Goal: Entertainment & Leisure: Browse casually

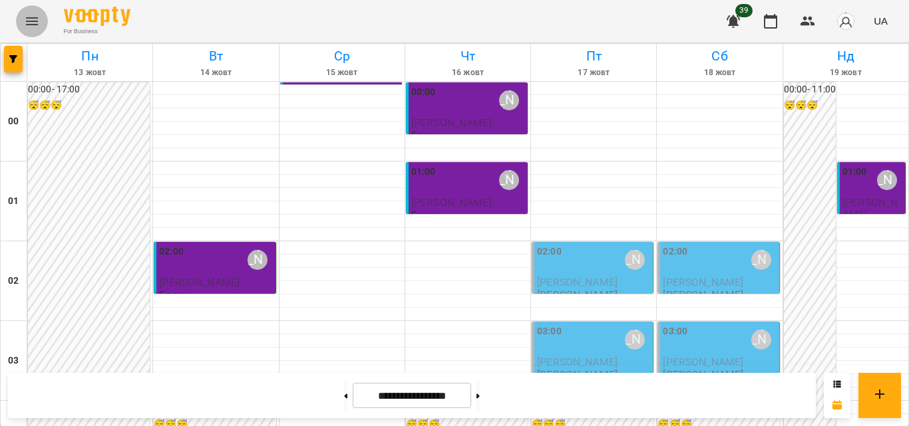
click at [33, 26] on icon "Menu" at bounding box center [32, 21] width 16 height 16
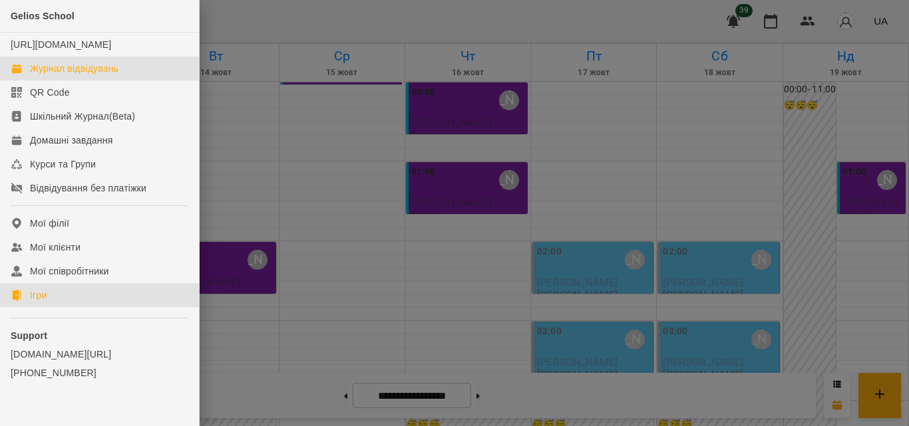
click at [42, 302] on div "Ігри" at bounding box center [38, 295] width 17 height 13
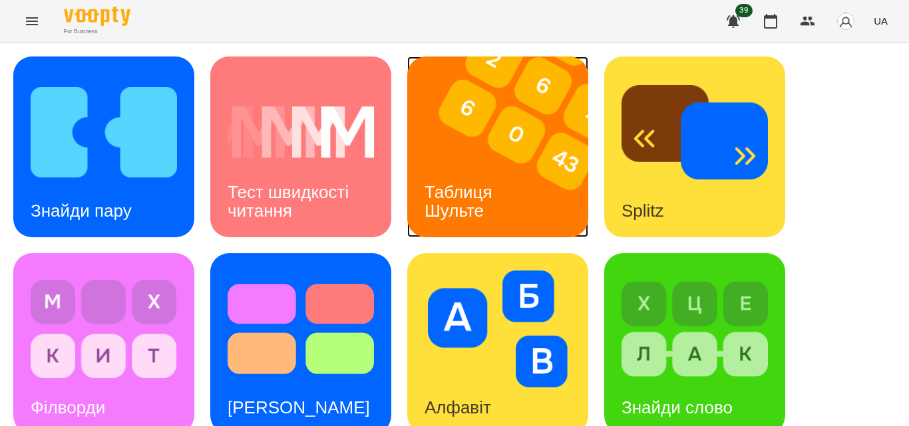
click at [469, 123] on img at bounding box center [506, 147] width 198 height 181
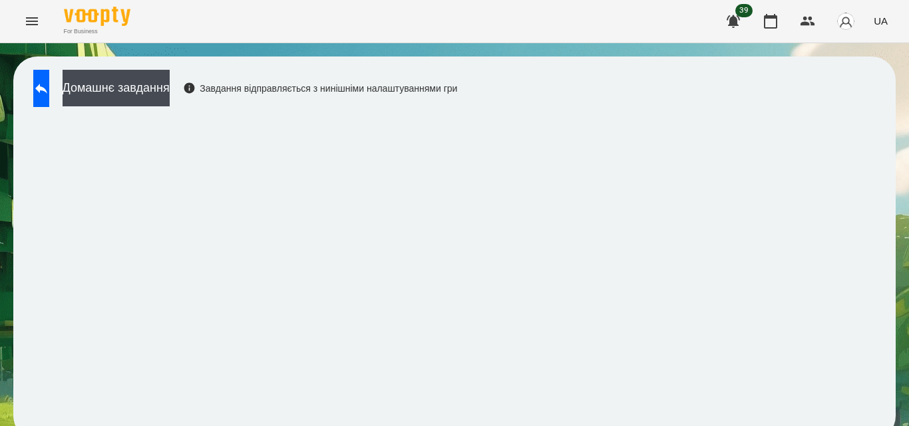
click at [31, 31] on button "Menu" at bounding box center [32, 21] width 32 height 32
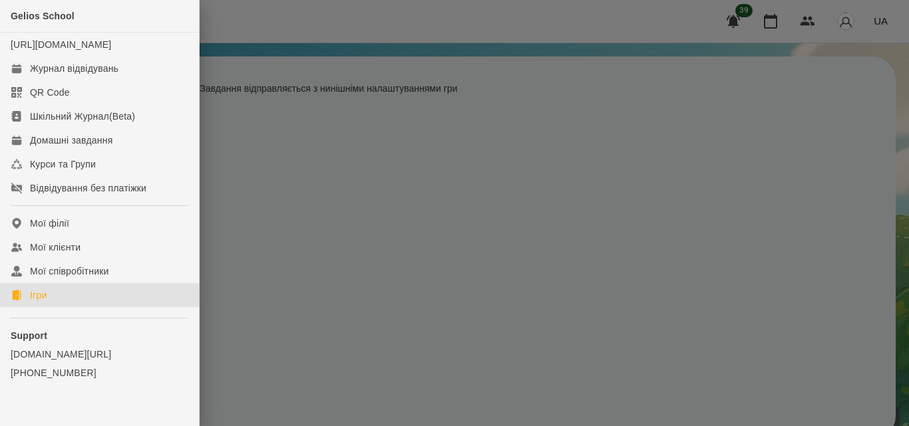
click at [68, 307] on link "Ігри" at bounding box center [99, 295] width 199 height 24
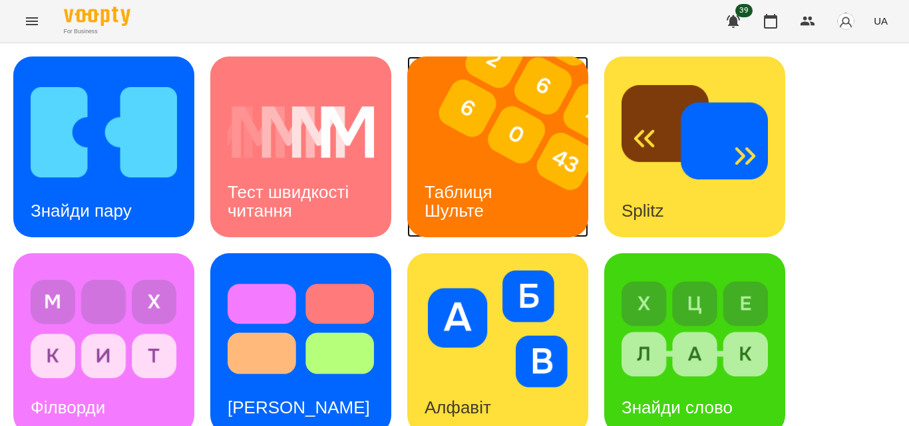
click at [497, 175] on div "Таблиця Шульте" at bounding box center [460, 201] width 107 height 71
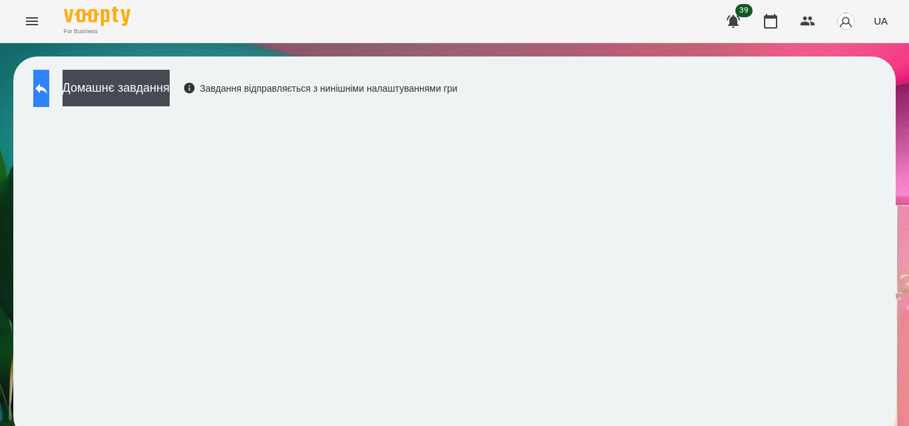
click at [49, 82] on icon at bounding box center [41, 88] width 16 height 16
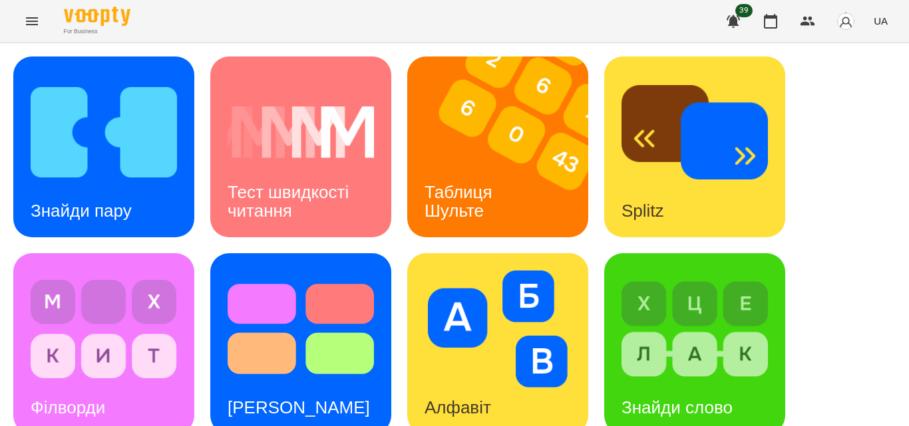
scroll to position [387, 0]
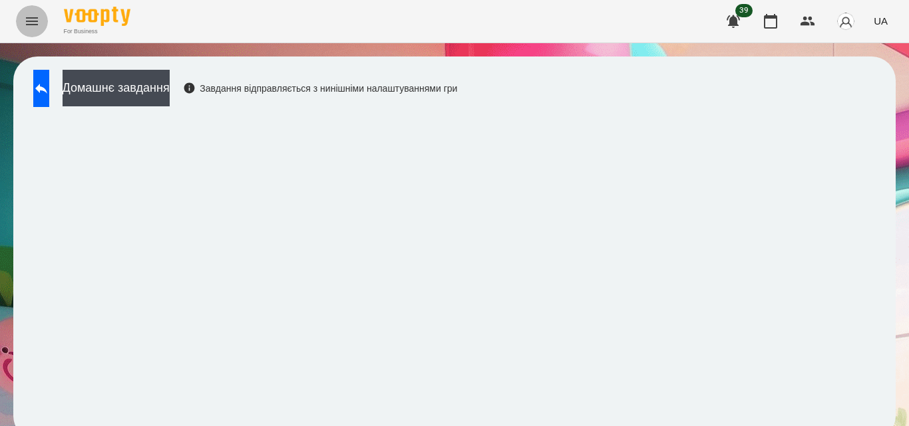
click at [29, 23] on icon "Menu" at bounding box center [32, 21] width 16 height 16
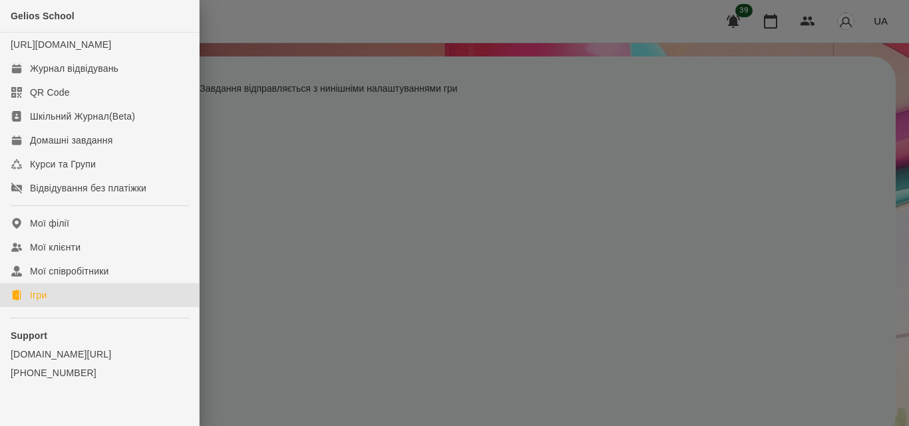
click at [62, 307] on link "Ігри" at bounding box center [99, 295] width 199 height 24
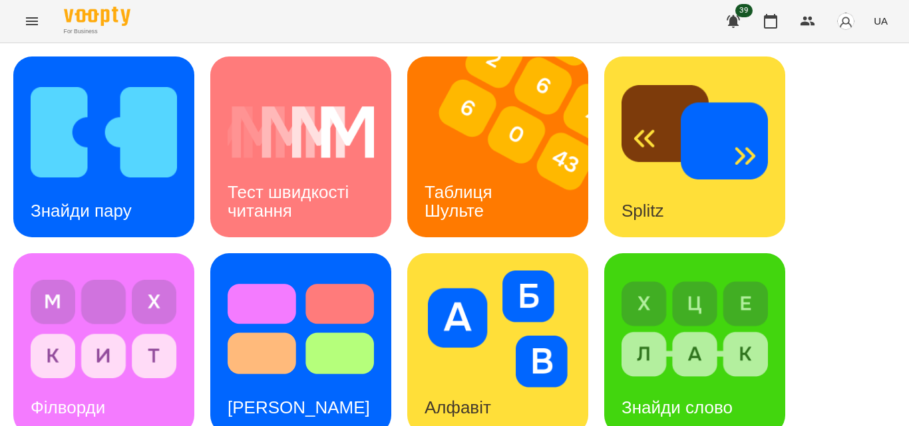
scroll to position [356, 0]
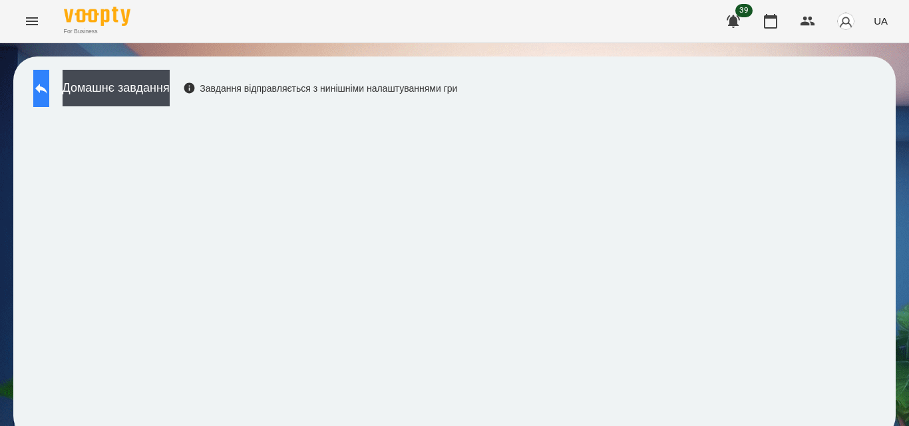
click at [49, 84] on icon at bounding box center [41, 88] width 16 height 16
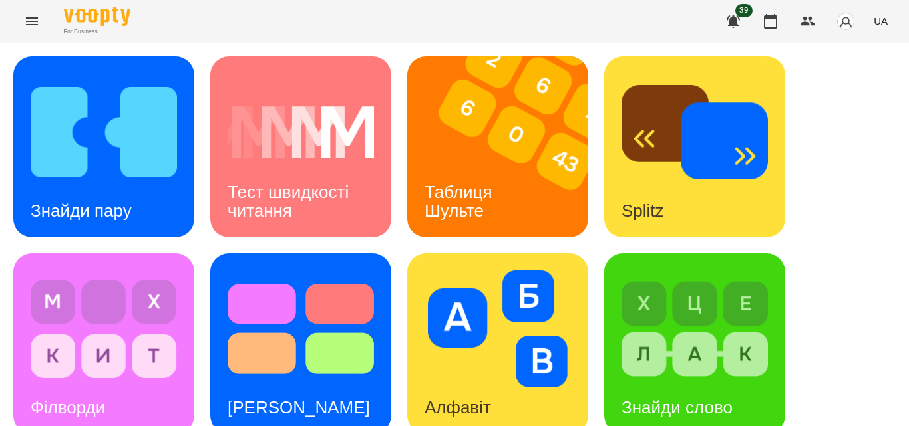
scroll to position [297, 0]
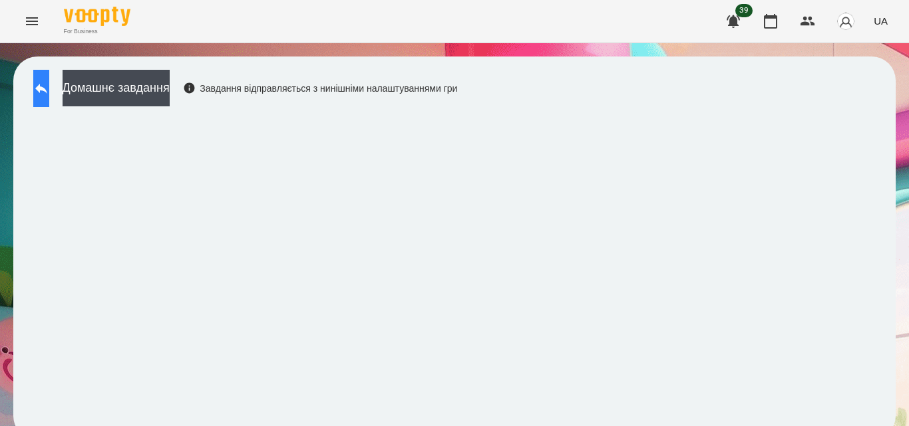
click at [49, 96] on button at bounding box center [41, 88] width 16 height 37
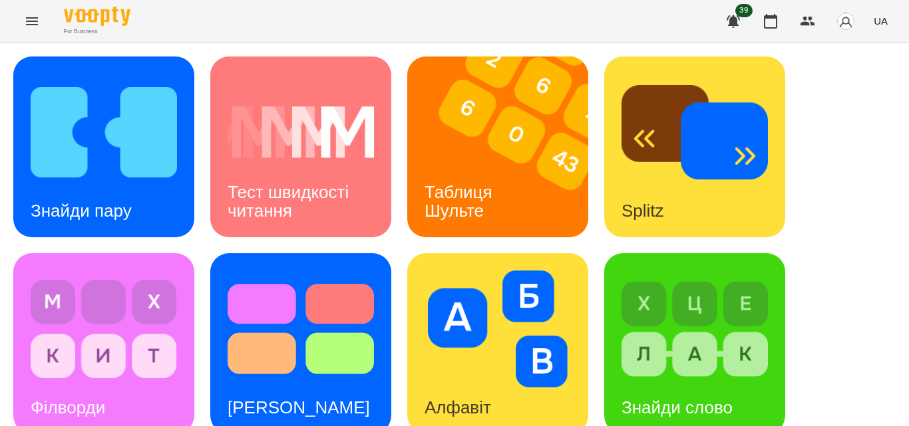
scroll to position [271, 0]
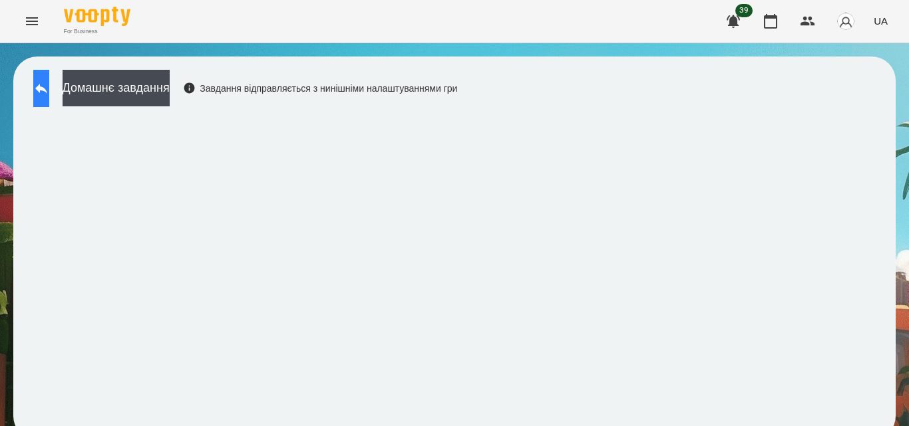
click at [47, 88] on icon at bounding box center [41, 89] width 12 height 10
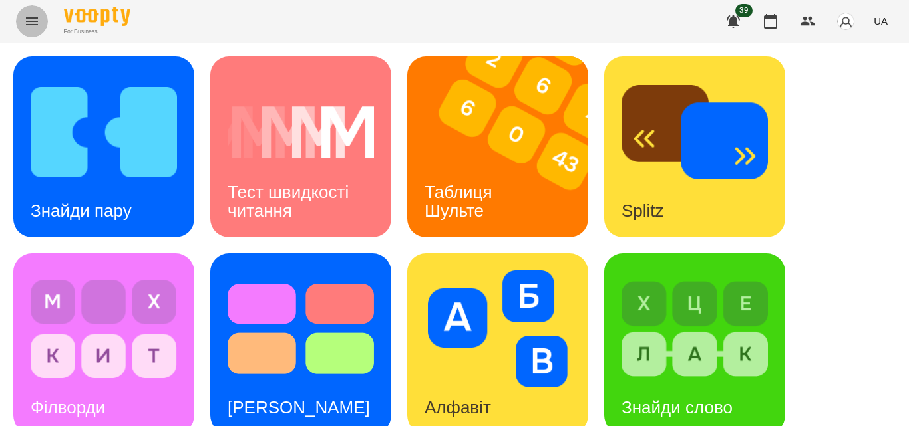
click at [30, 27] on icon "Menu" at bounding box center [32, 21] width 16 height 16
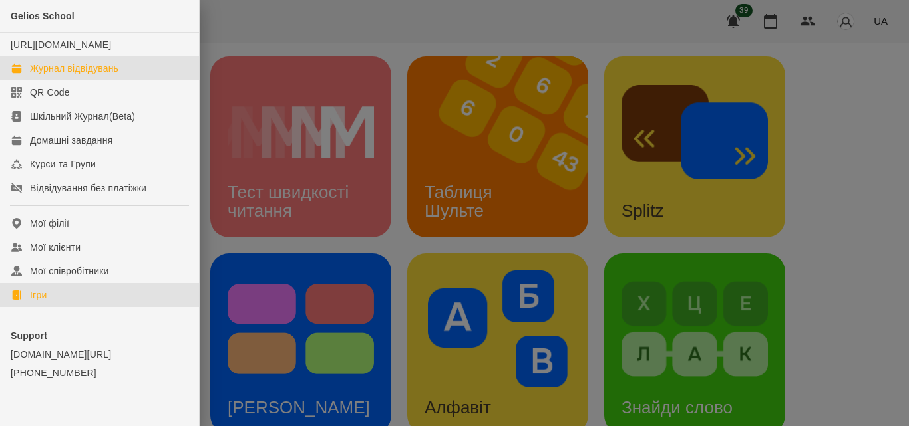
click at [76, 75] on div "Журнал відвідувань" at bounding box center [74, 68] width 88 height 13
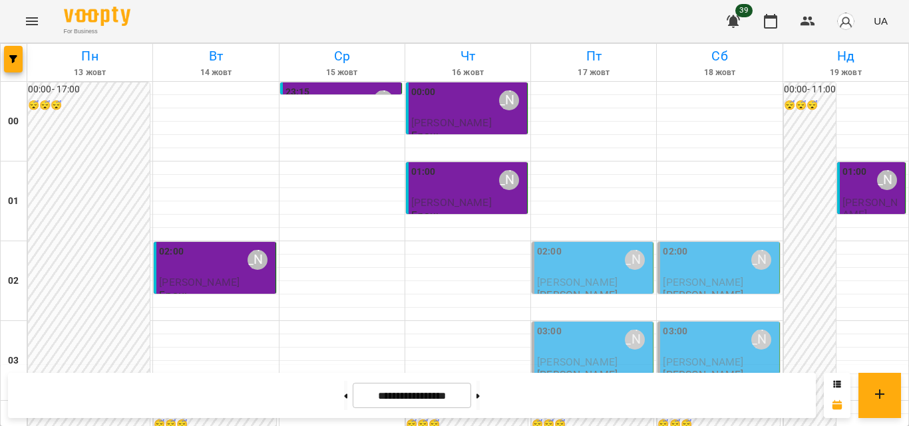
scroll to position [1631, 0]
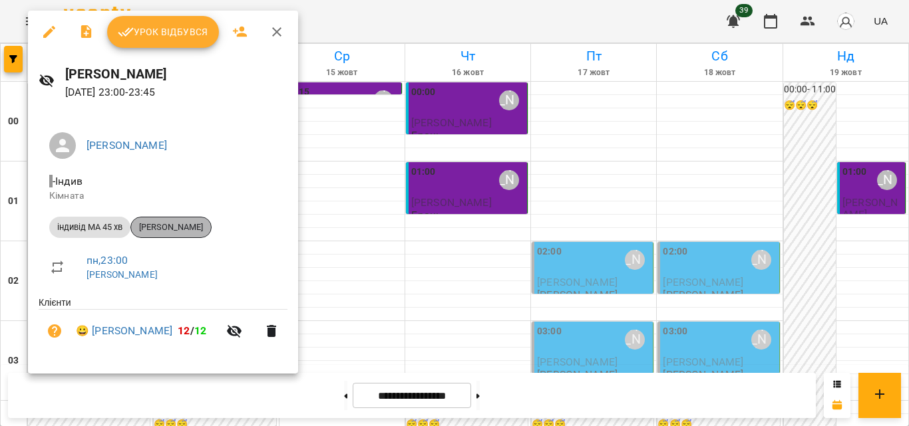
click at [174, 226] on span "[PERSON_NAME]" at bounding box center [171, 228] width 80 height 12
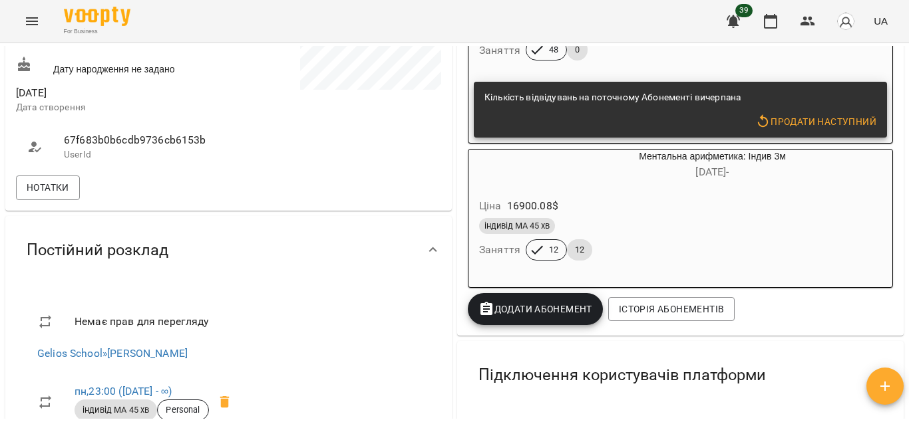
scroll to position [329, 0]
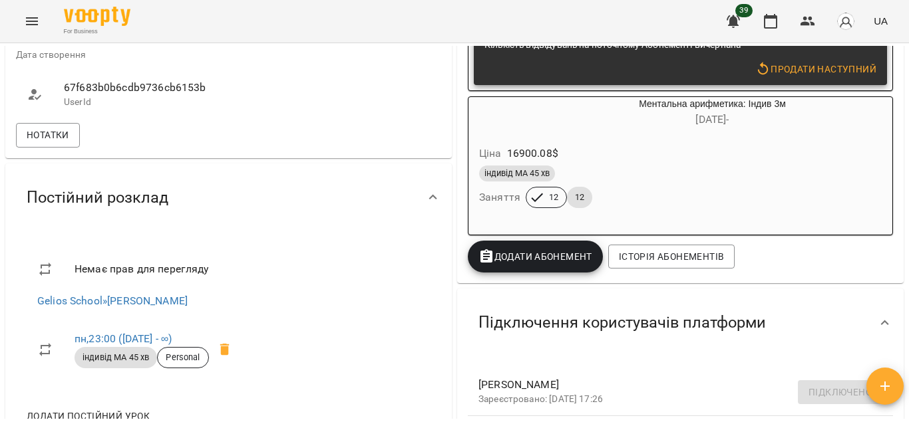
drag, startPoint x: 908, startPoint y: 154, endPoint x: 892, endPoint y: 166, distance: 19.6
click at [906, 174] on div "Мої клієнти / [PERSON_NAME] [PERSON_NAME] [PERSON_NAME] укр_мова індив вайбер В…" at bounding box center [454, 256] width 909 height 426
drag, startPoint x: 908, startPoint y: 158, endPoint x: 901, endPoint y: 164, distance: 9.4
click at [901, 166] on div "Мої клієнти / [PERSON_NAME] [PERSON_NAME] [PERSON_NAME] укр_мова індив вайбер В…" at bounding box center [454, 256] width 909 height 426
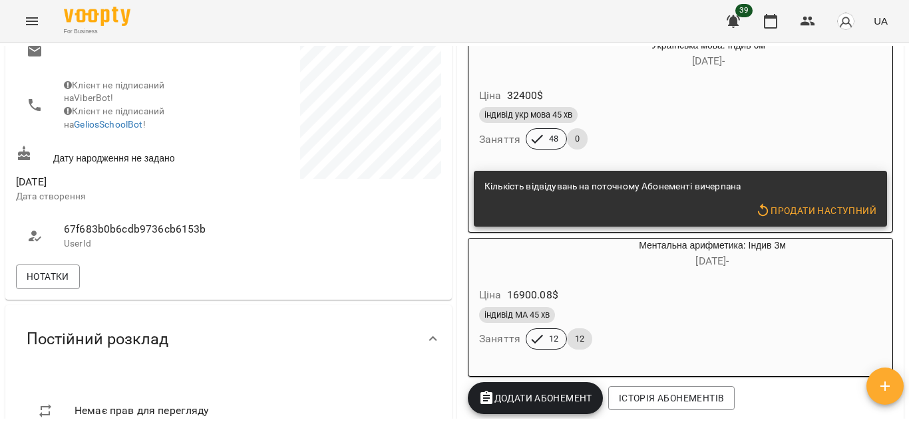
scroll to position [138, 0]
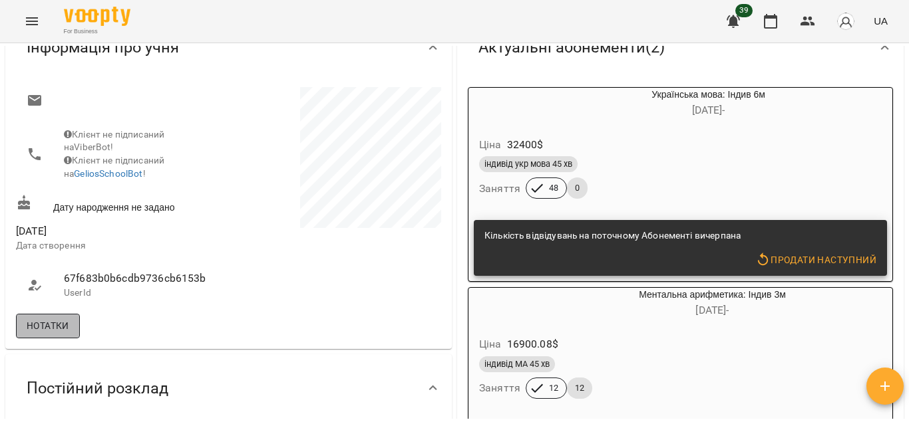
click at [46, 329] on span "Нотатки" at bounding box center [48, 326] width 43 height 16
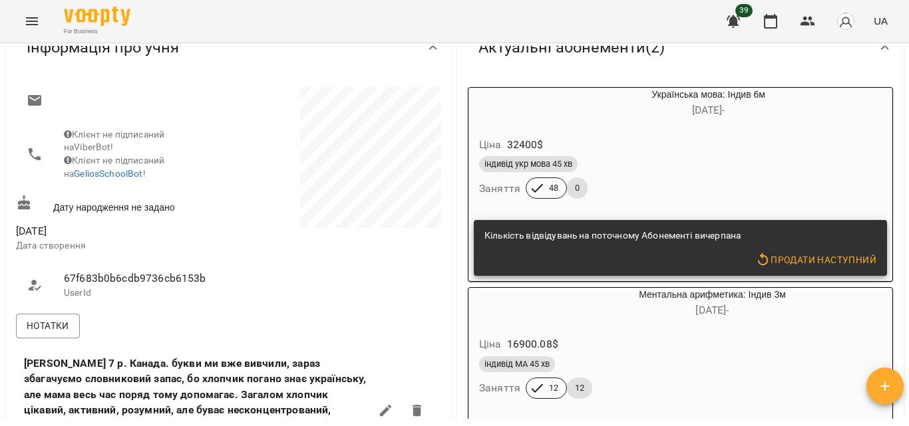
drag, startPoint x: 908, startPoint y: 126, endPoint x: 908, endPoint y: 148, distance: 22.0
click at [908, 148] on div "Мої клієнти / [PERSON_NAME] [PERSON_NAME] [PERSON_NAME] укр_мова індив вайбер В…" at bounding box center [454, 256] width 909 height 426
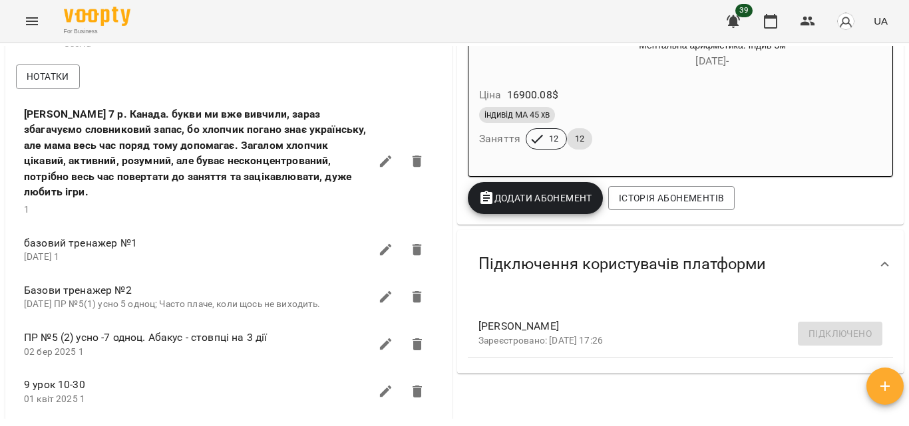
scroll to position [289, 0]
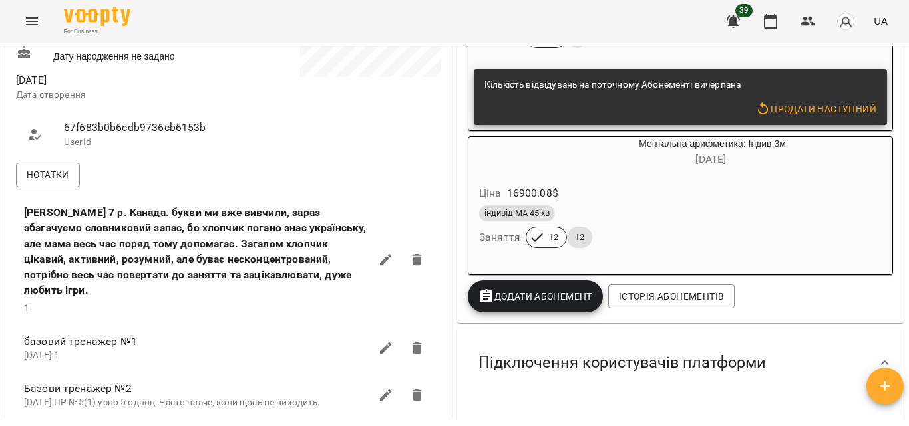
drag, startPoint x: 906, startPoint y: 140, endPoint x: 907, endPoint y: 126, distance: 14.7
click at [907, 126] on div "Мої клієнти / [PERSON_NAME] [PERSON_NAME] [PERSON_NAME] укр_мова індив вайбер В…" at bounding box center [454, 256] width 909 height 426
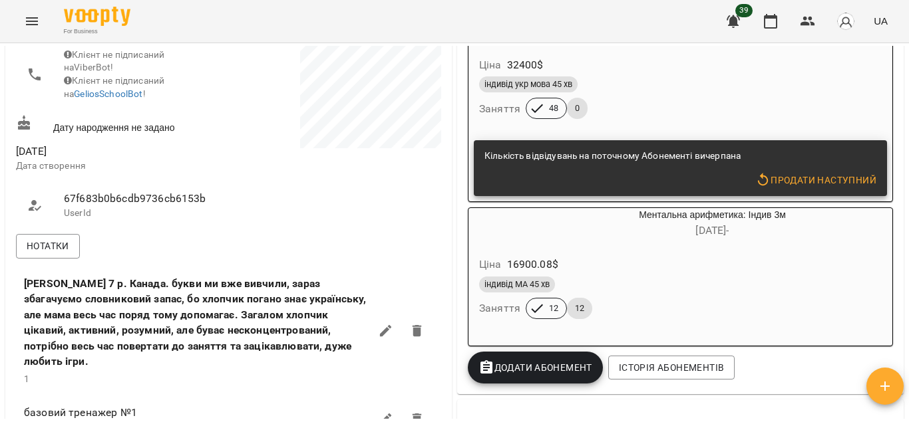
scroll to position [223, 0]
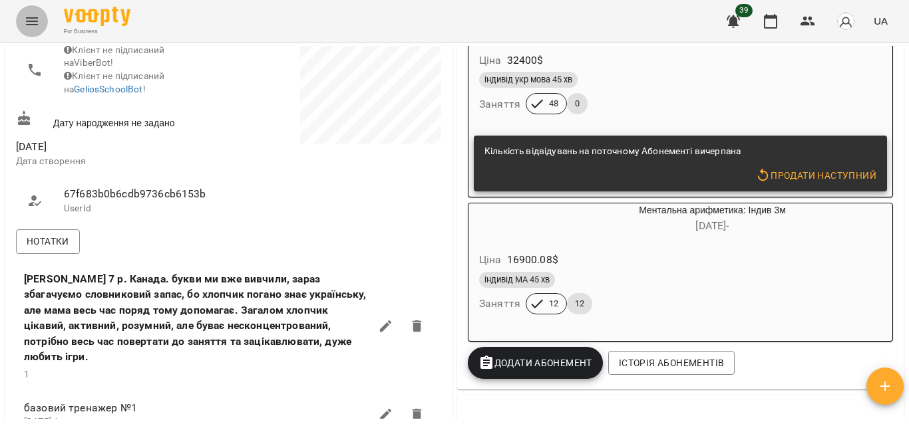
click at [29, 13] on button "Menu" at bounding box center [32, 21] width 32 height 32
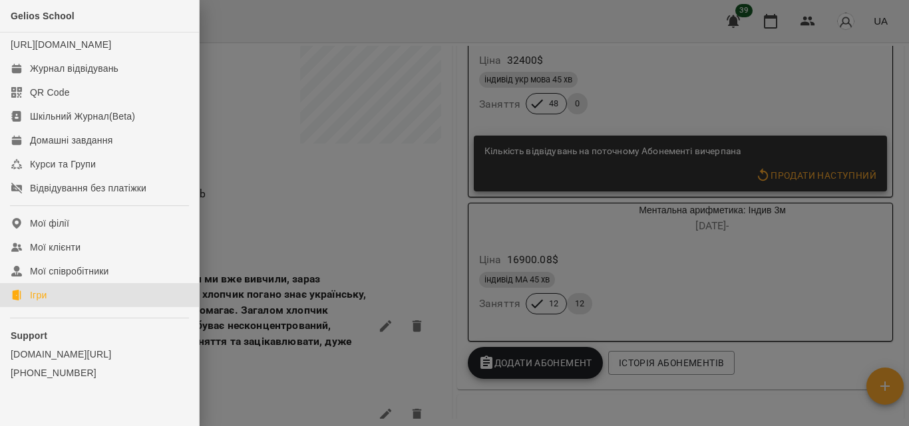
click at [51, 307] on link "Ігри" at bounding box center [99, 295] width 199 height 24
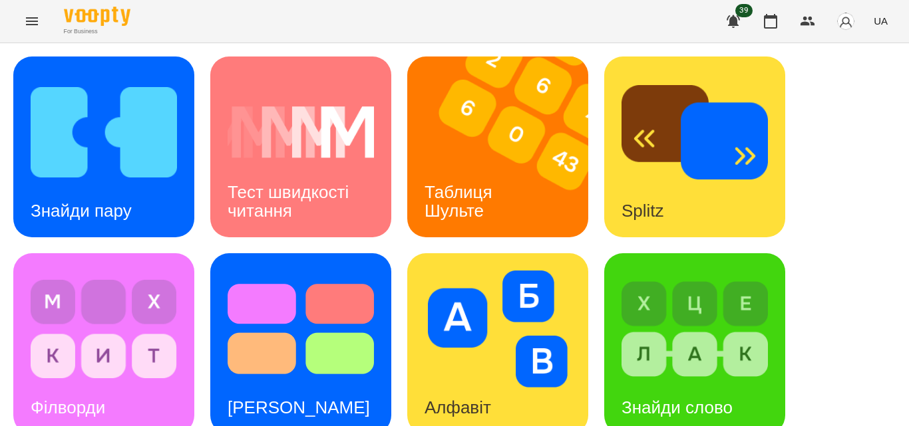
scroll to position [518, 0]
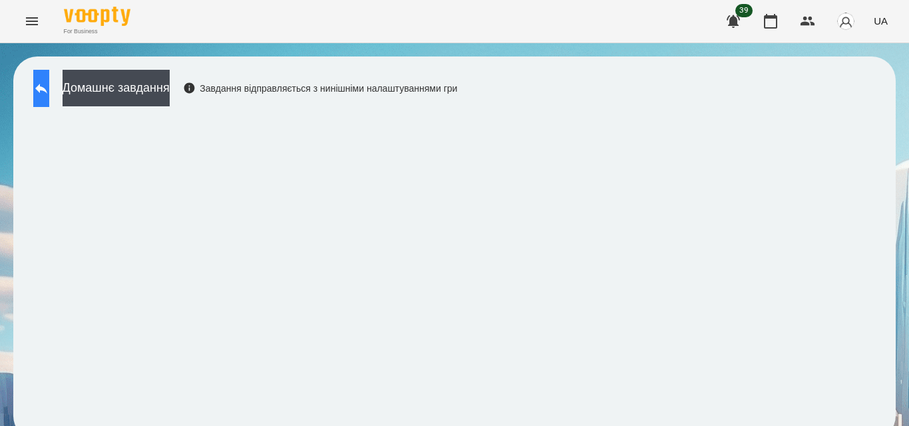
click at [41, 89] on button at bounding box center [41, 88] width 16 height 37
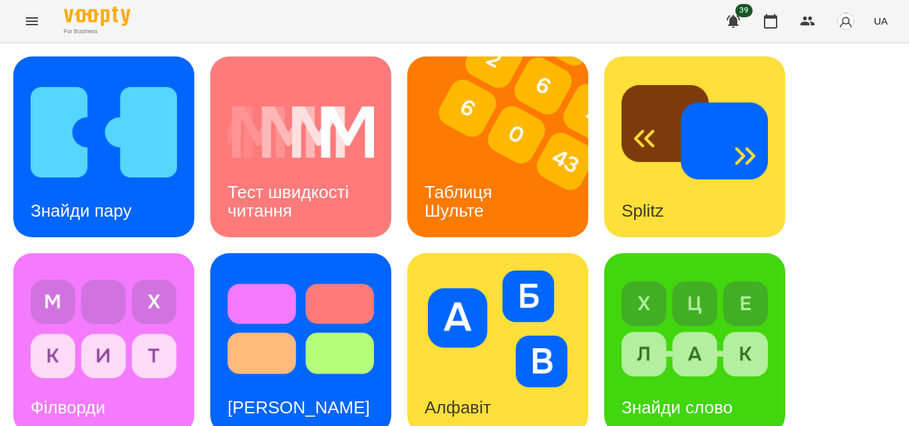
scroll to position [526, 0]
